Goal: Task Accomplishment & Management: Complete application form

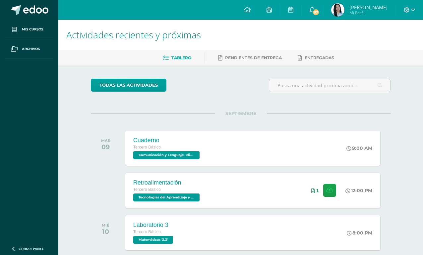
click at [279, 194] on div "Retroalimentación Tercero Básico Tecnologías del Aprendizaje y la Comunicación …" at bounding box center [252, 190] width 255 height 35
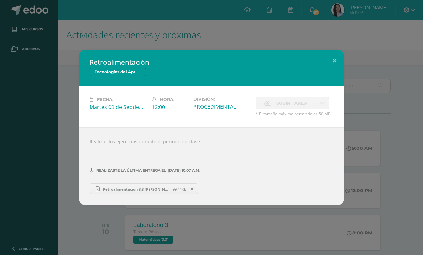
click at [339, 17] on div "Retroalimentación Tecnologías del Aprendizaje y la Comunicación Fecha: Martes 0…" at bounding box center [211, 127] width 423 height 255
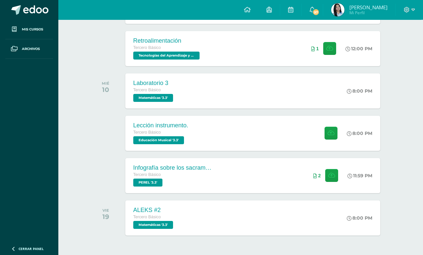
scroll to position [142, 0]
click at [293, 122] on div "Lección instrumento. Tercero Básico Educación Musical '3.3' 8:00 PM Lección ins…" at bounding box center [252, 133] width 255 height 35
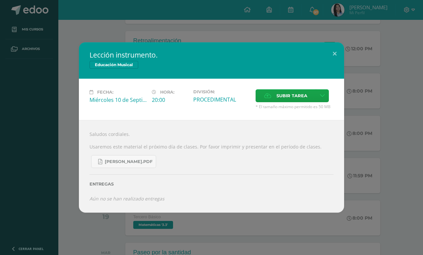
click at [298, 101] on span "Subir tarea" at bounding box center [291, 96] width 31 height 12
click at [0, 0] on input "Subir tarea" at bounding box center [0, 0] width 0 height 0
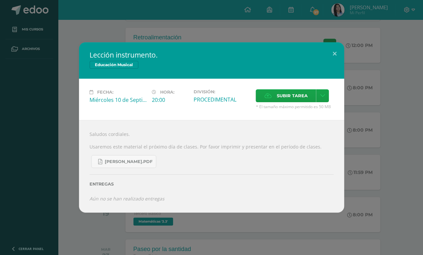
scroll to position [145, 10]
click at [296, 102] on span "Subir tarea" at bounding box center [291, 96] width 31 height 12
click at [0, 0] on input "Subir tarea" at bounding box center [0, 0] width 0 height 0
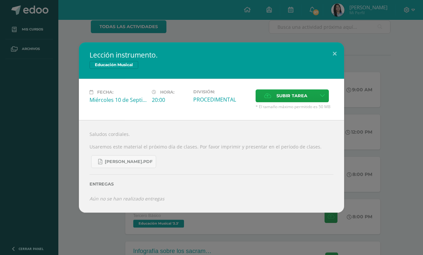
scroll to position [58, 0]
click at [19, 238] on div "Lección instrumento. Educación Musical Fecha: Miércoles 10 de Septiembre Hora: …" at bounding box center [211, 127] width 423 height 255
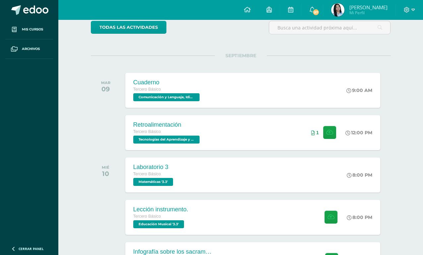
click at [220, 118] on div "Retroalimentación Tercero Básico Tecnologías del Aprendizaje y la Comunicación …" at bounding box center [252, 132] width 255 height 35
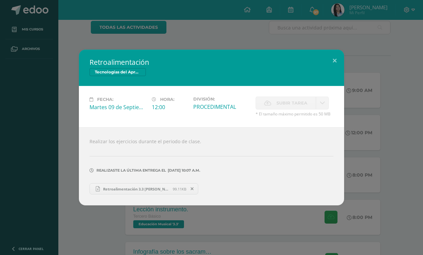
click at [314, 27] on div "Retroalimentación Tecnologías del Aprendizaje y la Comunicación Fecha: Martes 0…" at bounding box center [211, 127] width 423 height 255
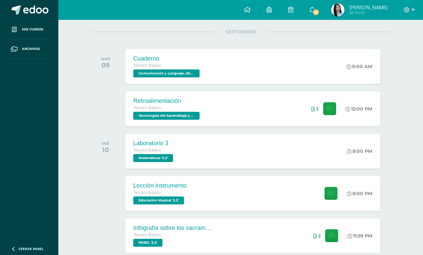
scroll to position [133, 0]
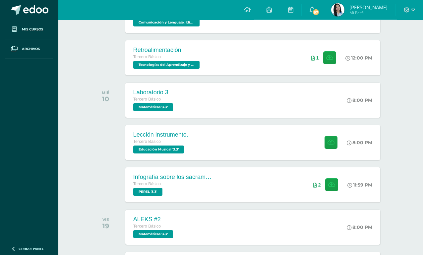
click at [273, 137] on div "Lección instrumento. Tercero Básico Educación Musical '3.3' 8:00 PM Lección ins…" at bounding box center [252, 142] width 255 height 35
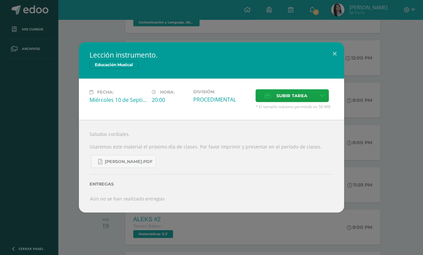
click at [301, 102] on span "Subir tarea" at bounding box center [291, 96] width 31 height 12
click at [0, 0] on input "Subir tarea" at bounding box center [0, 0] width 0 height 0
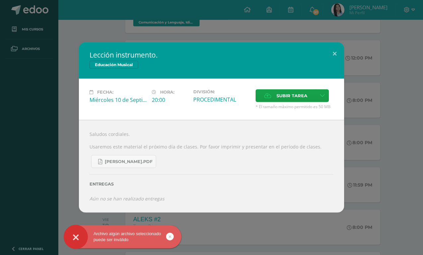
click at [172, 246] on div at bounding box center [123, 237] width 118 height 23
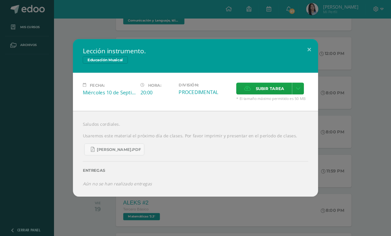
scroll to position [0, 0]
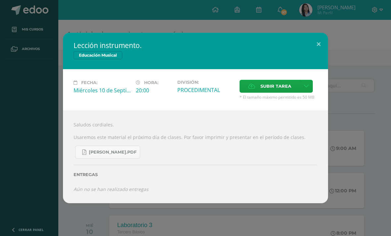
click at [287, 92] on span "Subir tarea" at bounding box center [275, 86] width 31 height 12
click at [0, 0] on input "Subir tarea" at bounding box center [0, 0] width 0 height 0
click at [307, 89] on icon at bounding box center [306, 87] width 5 height 6
click at [294, 108] on link "Subir enlace" at bounding box center [283, 110] width 66 height 10
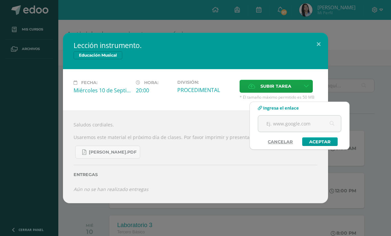
click at [275, 119] on input "text" at bounding box center [299, 124] width 83 height 16
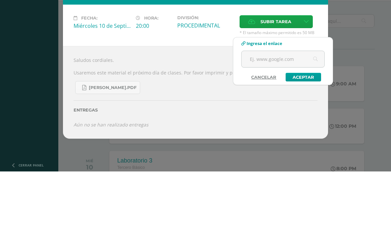
click at [270, 116] on input "text" at bounding box center [283, 124] width 83 height 16
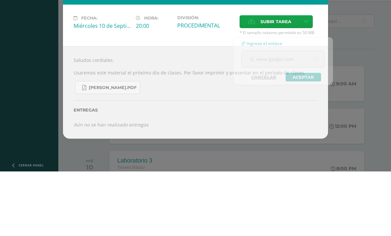
scroll to position [65, 0]
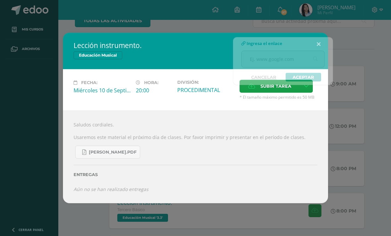
click at [201, 38] on div "Lección instrumento. Educación Musical Fecha: Miércoles 10 de Septiembre Hora: …" at bounding box center [195, 118] width 391 height 236
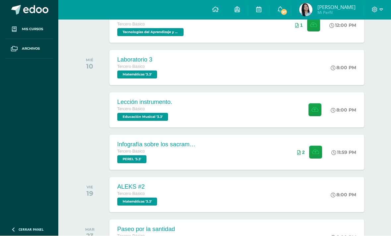
click at [245, 110] on div "Lección instrumento. Tercero Básico Educación Musical '3.3' 8:00 PM Lección ins…" at bounding box center [236, 110] width 255 height 35
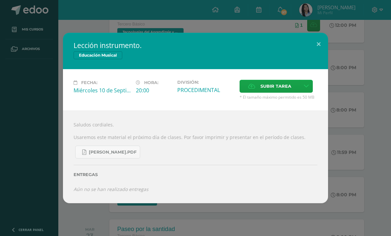
click at [309, 93] on link at bounding box center [306, 86] width 13 height 13
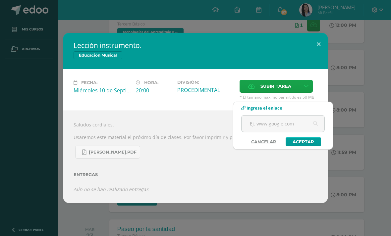
click at [301, 93] on link at bounding box center [306, 86] width 13 height 13
click at [288, 116] on input "text" at bounding box center [283, 124] width 83 height 16
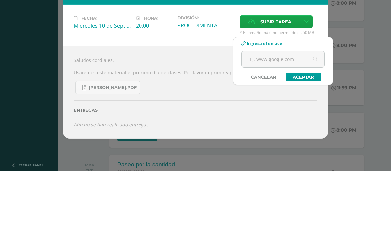
click at [274, 116] on input "text" at bounding box center [283, 124] width 83 height 16
paste input "https://drive.google.com/file/d/10mGARS9s_y7Qh2xyMuB1PDnG_wJHpahF/view?usp=driv…"
type input "https://drive.google.com/file/d/10mGARS9s_y7Qh2xyMuB1PDnG_wJHpahF/view?usp=driv…"
click at [314, 138] on link "Aceptar" at bounding box center [303, 142] width 35 height 9
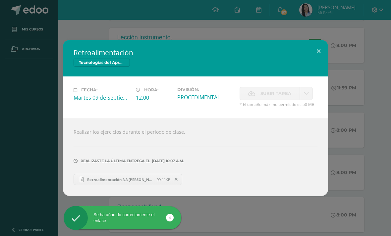
click at [376, 75] on div "Retroalimentación Tecnologías del Aprendizaje y la Comunicación Fecha: Martes 0…" at bounding box center [196, 118] width 386 height 156
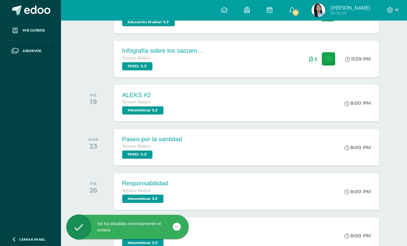
scroll to position [330, 0]
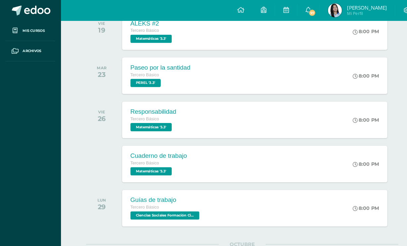
click at [16, 29] on icon at bounding box center [14, 29] width 5 height 5
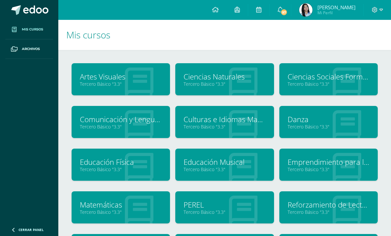
click at [258, 122] on link "Culturas e Idiomas Mayas Garífuna o Xinca" at bounding box center [225, 119] width 82 height 10
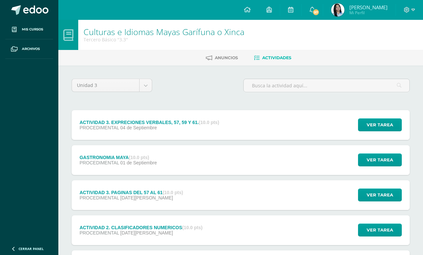
click at [287, 161] on div "GASTRONOMIA MAYA (10.0 pts) PROCEDIMENTAL [DATE] Ver tarea GASTRONOMIA MAYA Cul…" at bounding box center [241, 160] width 338 height 30
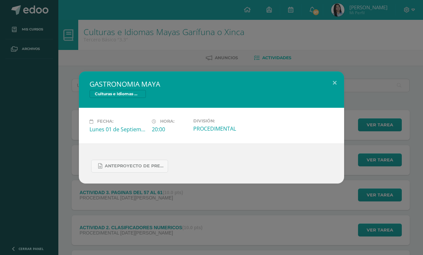
click at [160, 165] on span "Anteproyecto de presentación de gastronomía maya del pueblo maya chortí.docx" at bounding box center [135, 166] width 60 height 5
